Goal: Transaction & Acquisition: Purchase product/service

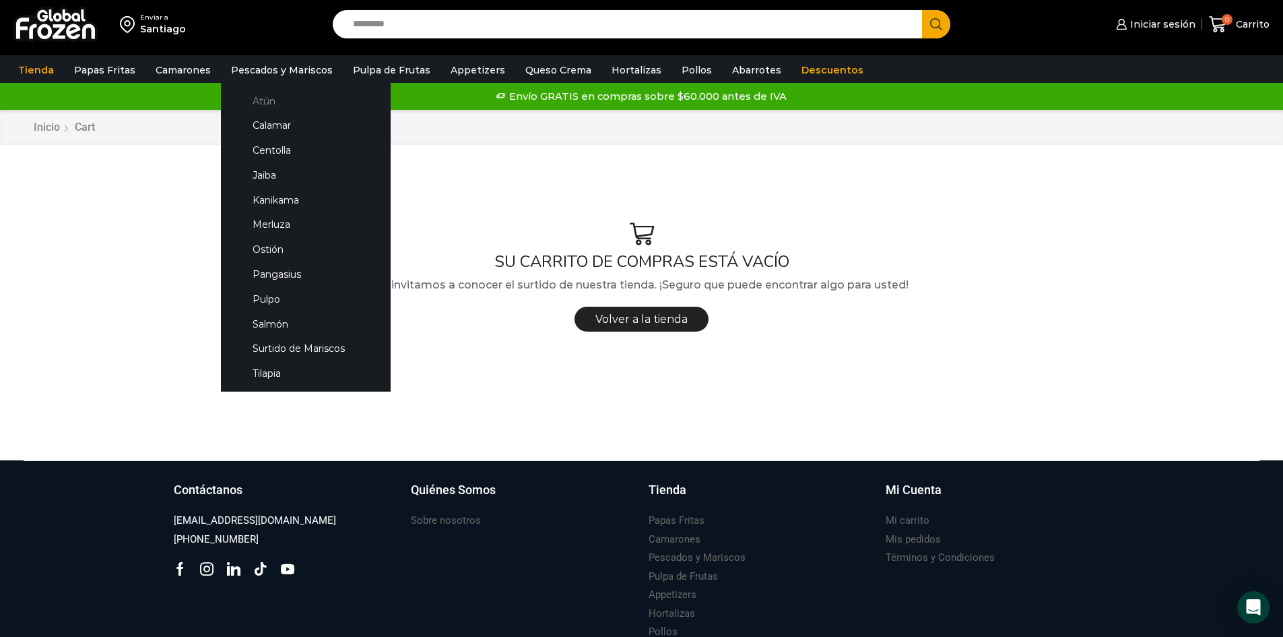
click at [263, 106] on link "Atún" at bounding box center [305, 100] width 143 height 25
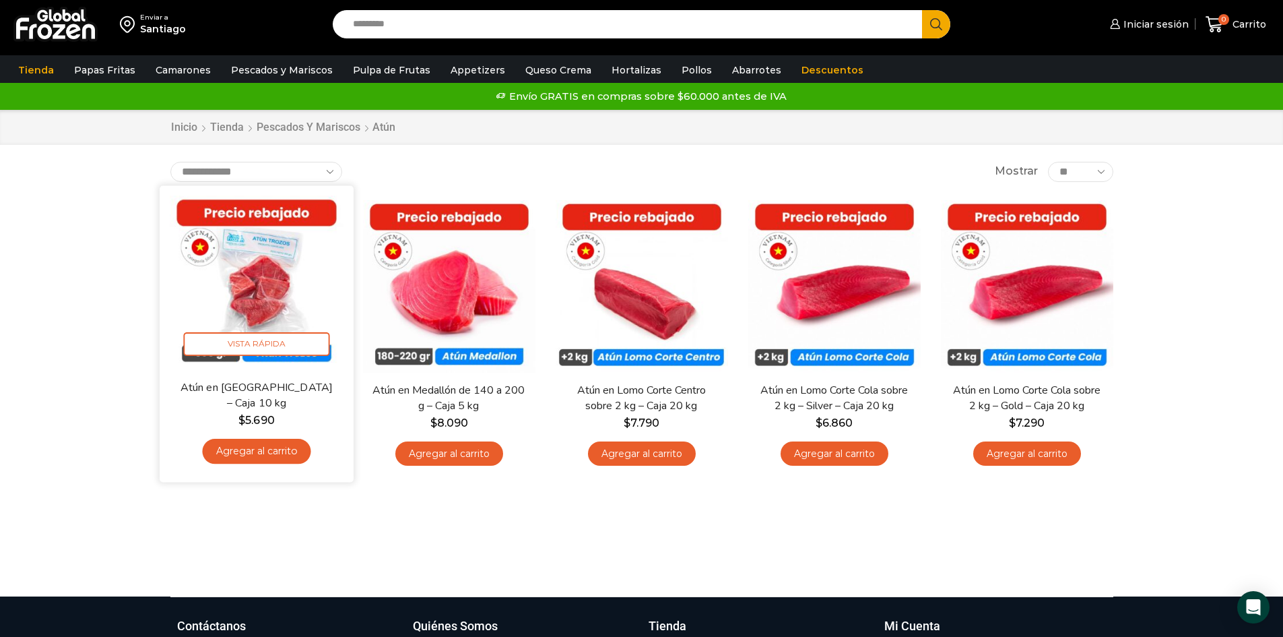
click at [263, 292] on img at bounding box center [257, 282] width 174 height 174
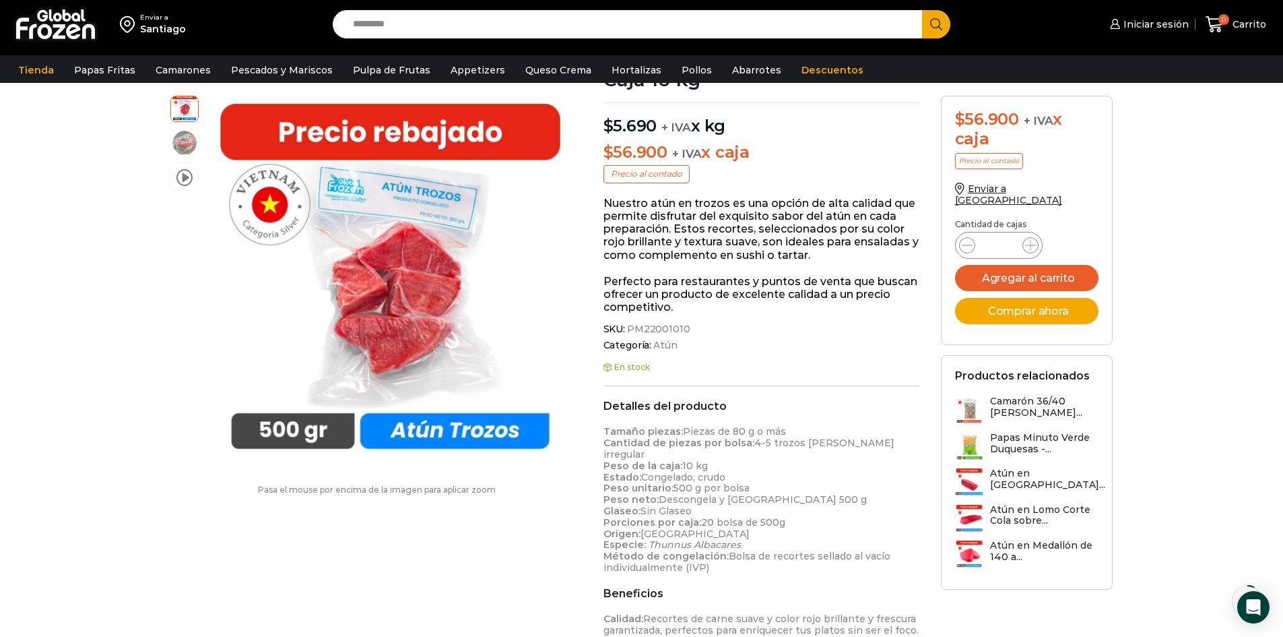
scroll to position [100, 0]
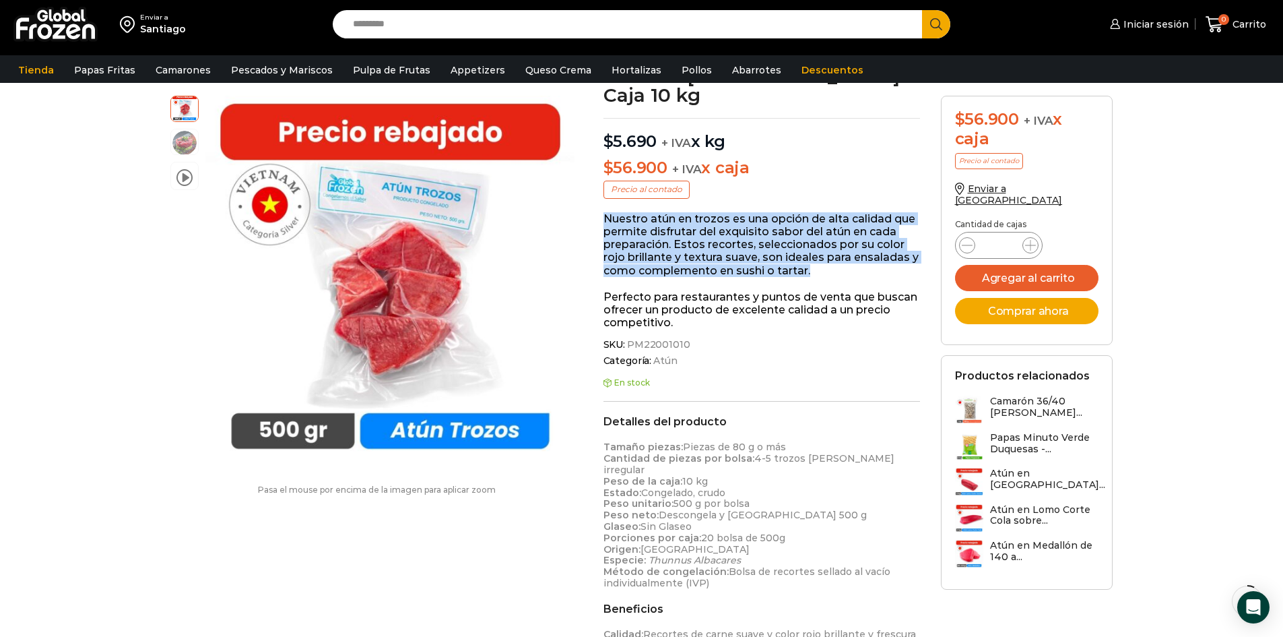
drag, startPoint x: 605, startPoint y: 203, endPoint x: 833, endPoint y: 257, distance: 234.0
click at [833, 257] on p "Nuestro atún en trozos es una opción de alta calidad que permite disfrutar del …" at bounding box center [762, 244] width 317 height 65
click at [839, 252] on p "Nuestro atún en trozos es una opción de alta calidad que permite disfrutar del …" at bounding box center [762, 244] width 317 height 65
drag, startPoint x: 603, startPoint y: 201, endPoint x: 813, endPoint y: 255, distance: 216.8
click at [813, 255] on div "Atún en [GEOGRAPHIC_DATA] – Caja 10 kg $ 5.690 + IVA x kg $ 56.900 + IVA x caja…" at bounding box center [761, 487] width 337 height 840
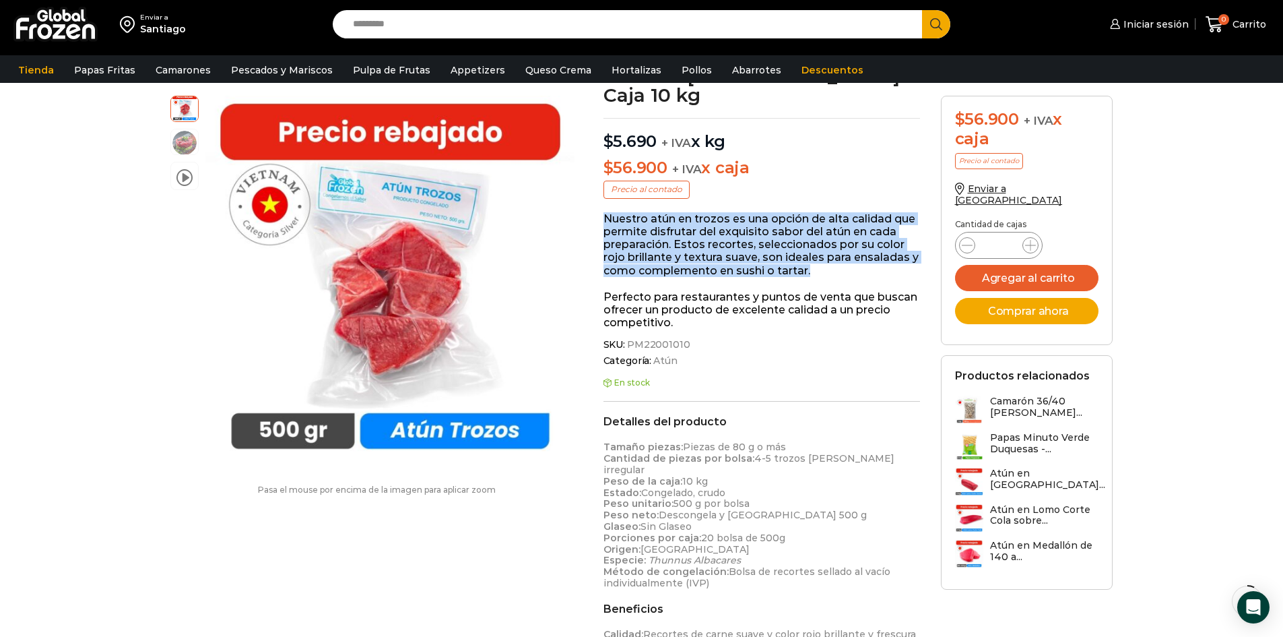
copy p "Nuestro atún en trozos es una opción de alta calidad que permite disfrutar del …"
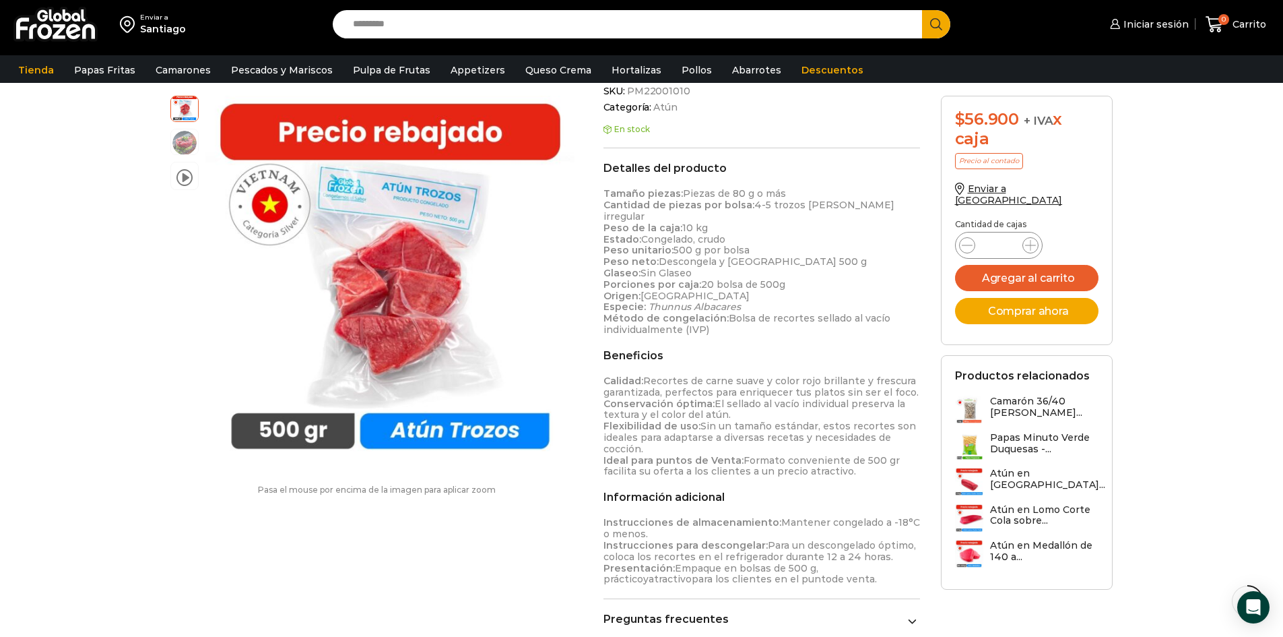
scroll to position [350, 0]
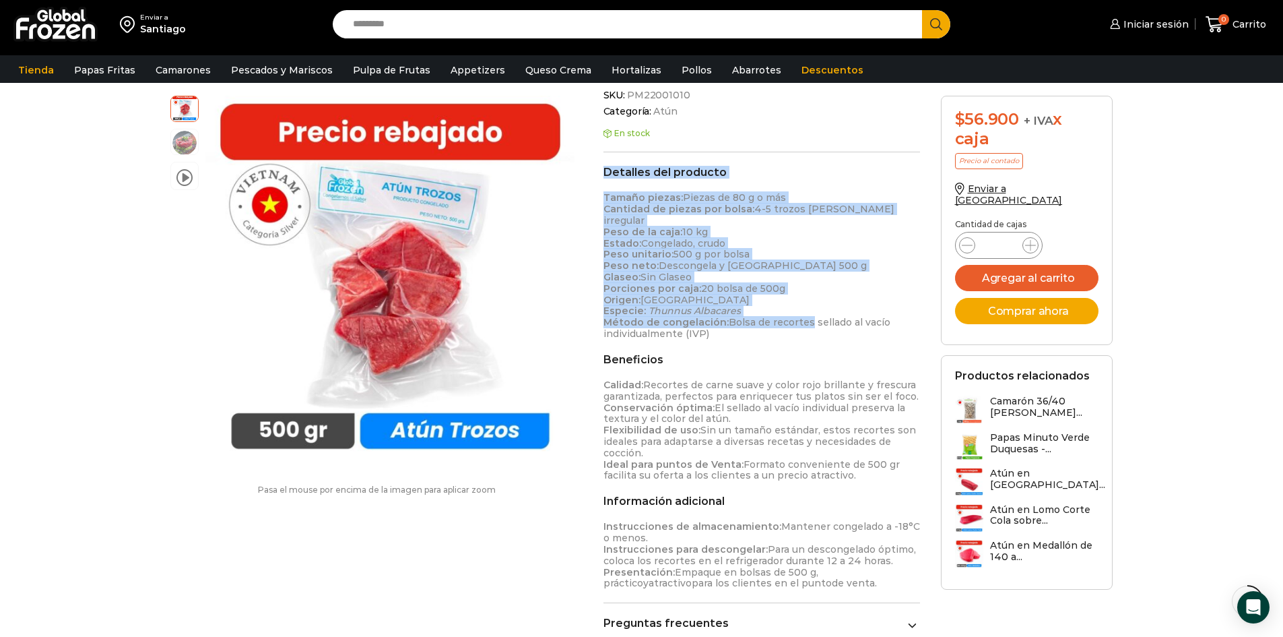
drag, startPoint x: 603, startPoint y: 150, endPoint x: 794, endPoint y: 298, distance: 241.6
click at [798, 298] on div "Detalles del producto Tamaño piezas: Piezas de 80 g o más Cantidad de piezas po…" at bounding box center [762, 253] width 317 height 174
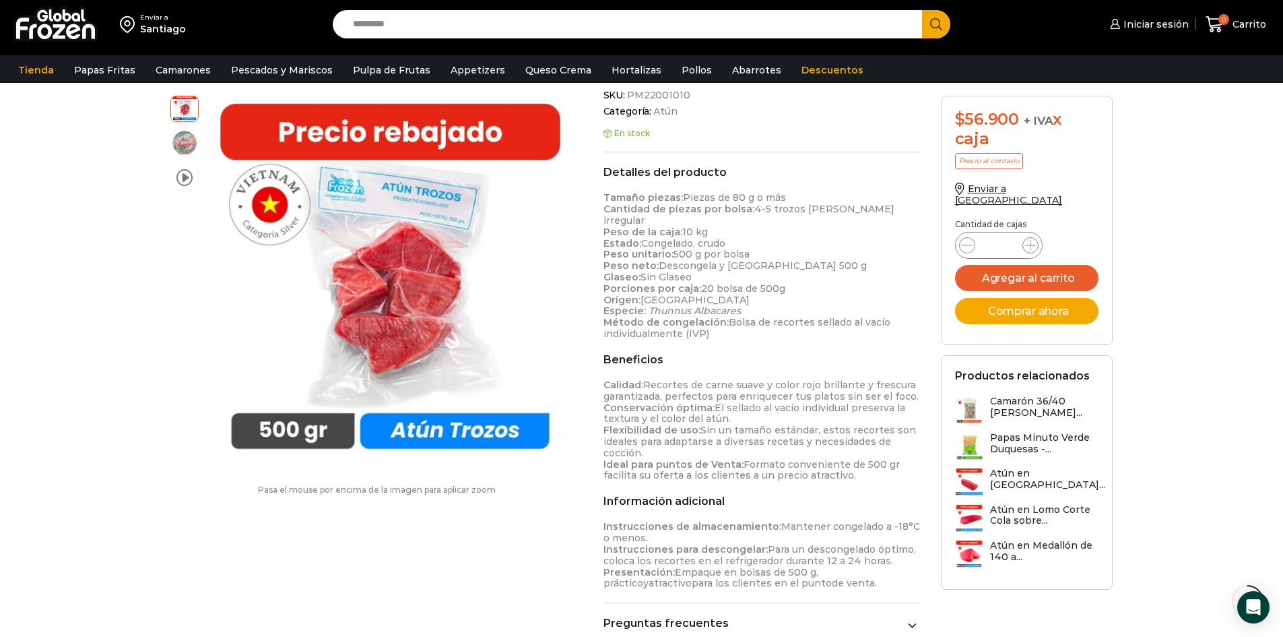
drag, startPoint x: 730, startPoint y: 308, endPoint x: 637, endPoint y: 249, distance: 109.3
click at [732, 308] on p "Tamaño piezas: Piezas de 80 g o más Cantidad de piezas por bolsa: 4-5 trozos [P…" at bounding box center [762, 265] width 317 height 147
drag, startPoint x: 604, startPoint y: 156, endPoint x: 814, endPoint y: 555, distance: 451.4
click at [814, 555] on div "Detalles del producto Tamaño piezas: Piezas de 80 g o más Cantidad de piezas po…" at bounding box center [762, 384] width 317 height 437
copy div "Loremips dol sitametc Adipis elitse: Doeius te 61 i u lab Etdolore ma aliqua en…"
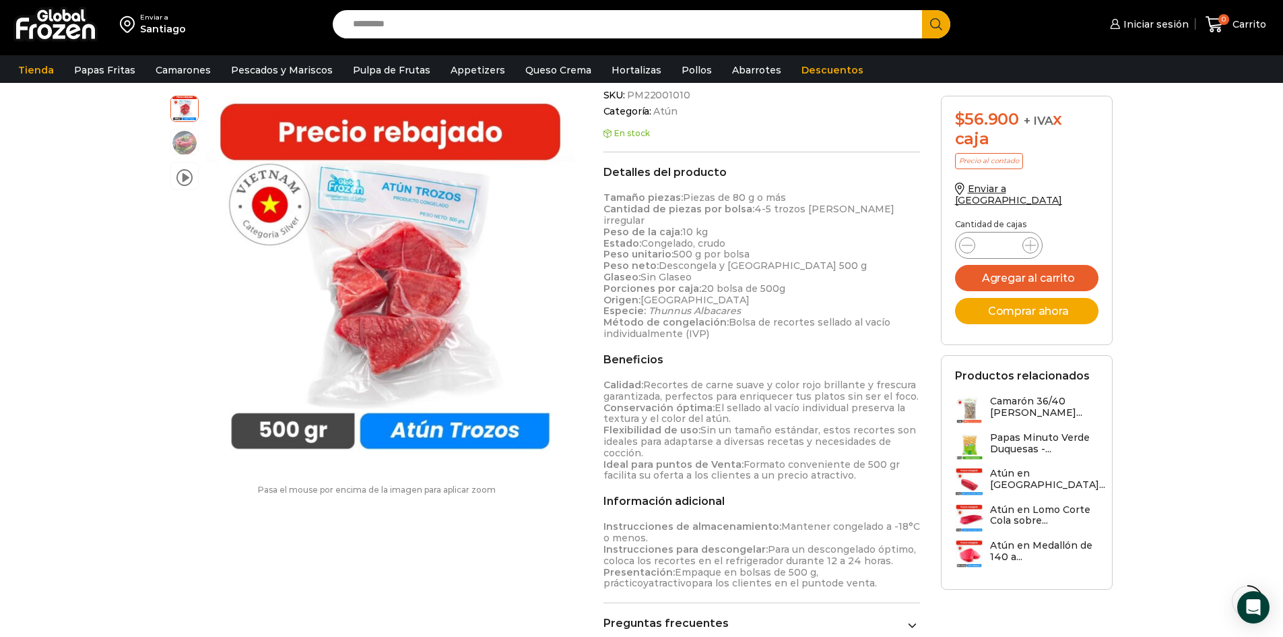
click at [533, 520] on div "video Pasa el mouse por encima de la imagen para aplicar zoom Atún en [GEOGRAPH…" at bounding box center [641, 559] width 963 height 1485
